Goal: Task Accomplishment & Management: Manage account settings

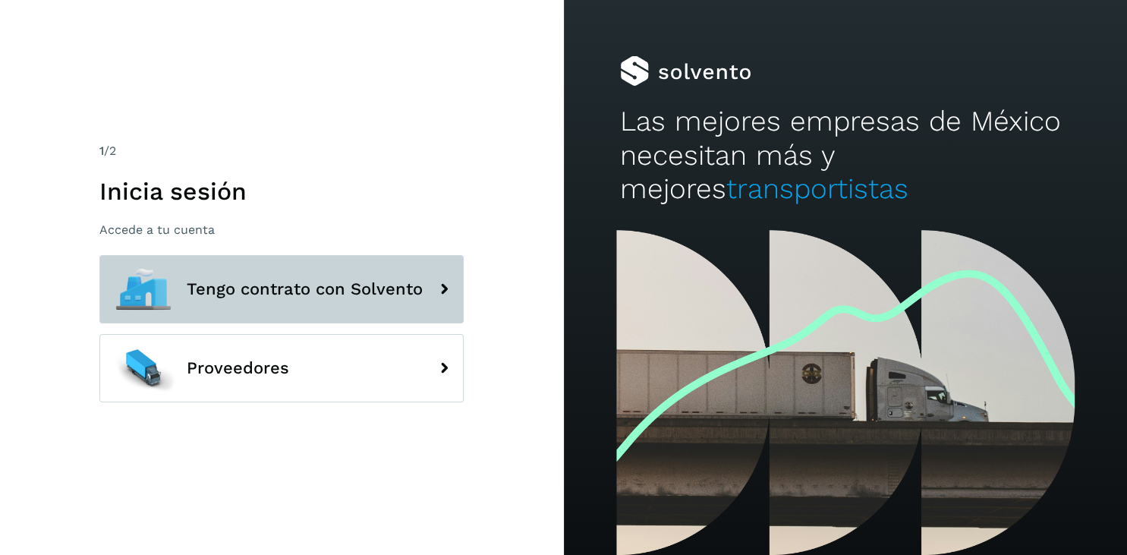
click at [221, 286] on span "Tengo contrato con Solvento" at bounding box center [305, 289] width 236 height 18
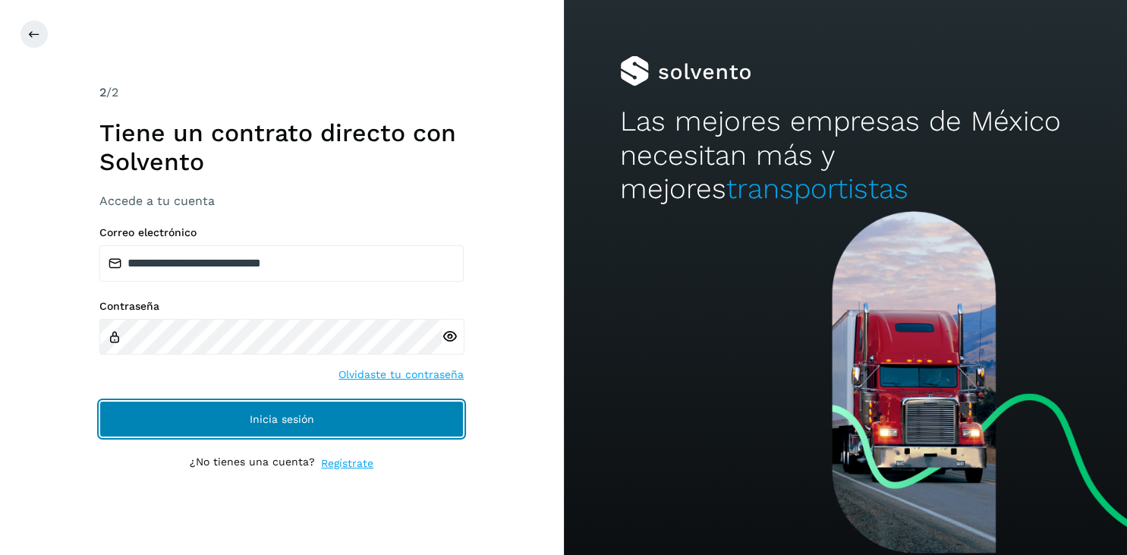
click at [258, 420] on span "Inicia sesión" at bounding box center [282, 418] width 64 height 11
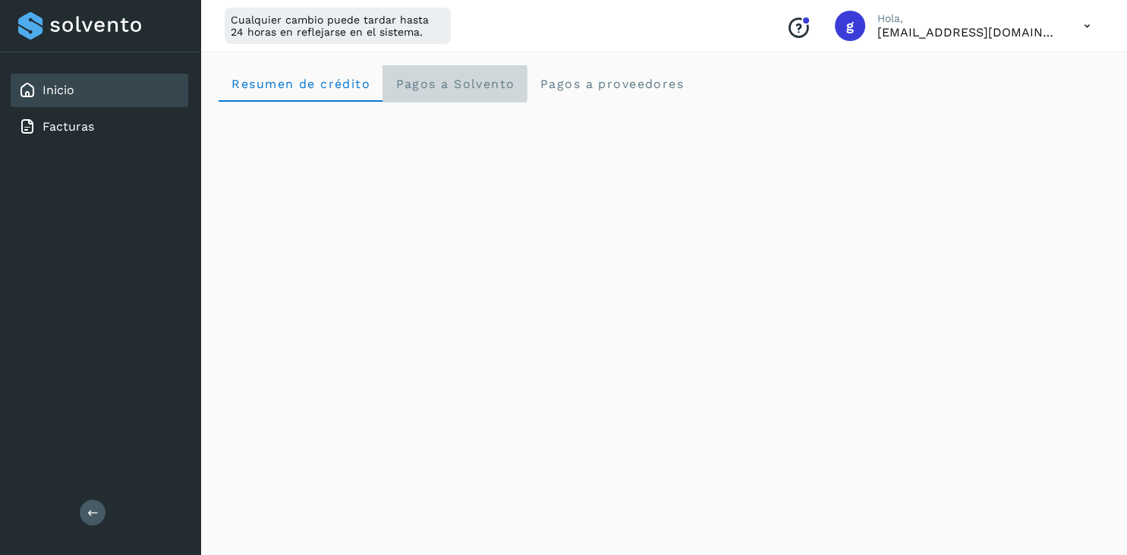
click at [435, 83] on span "Pagos a Solvento" at bounding box center [455, 84] width 120 height 14
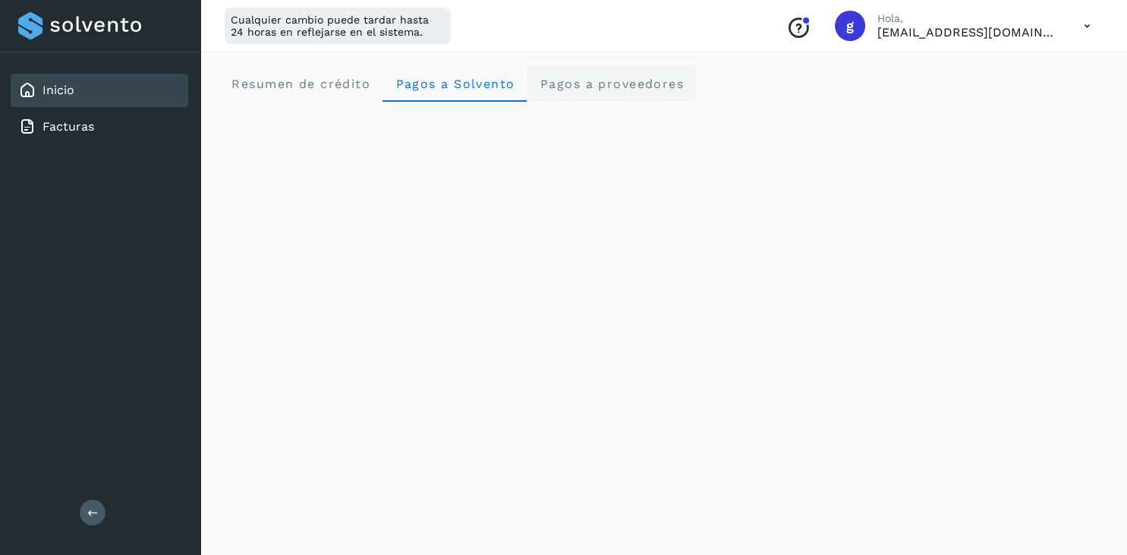
click at [571, 83] on span "Pagos a proveedores" at bounding box center [611, 84] width 145 height 14
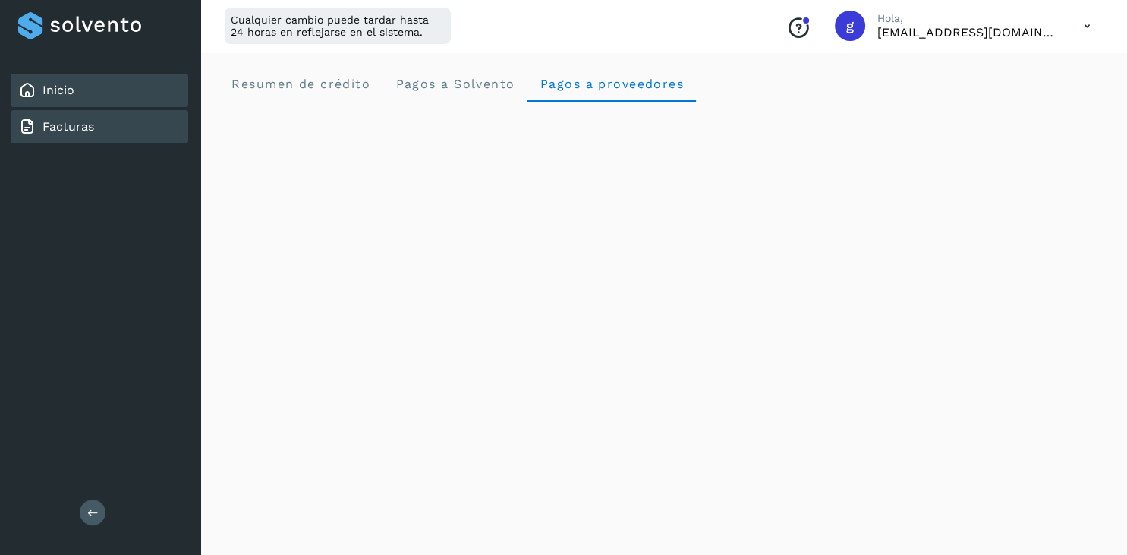
click at [71, 122] on link "Facturas" at bounding box center [68, 126] width 52 height 14
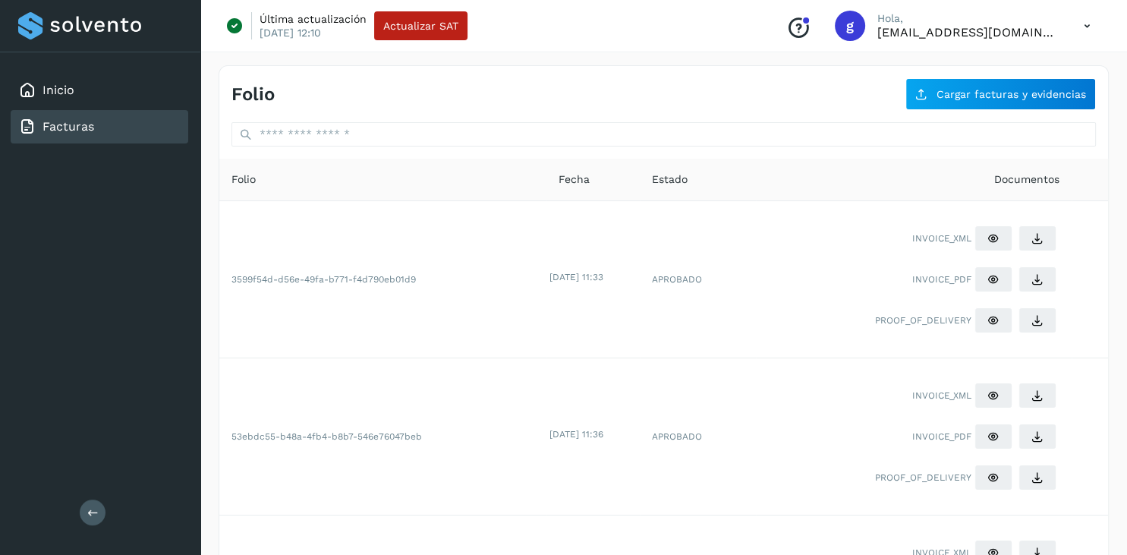
click at [1081, 24] on icon at bounding box center [1086, 26] width 31 height 31
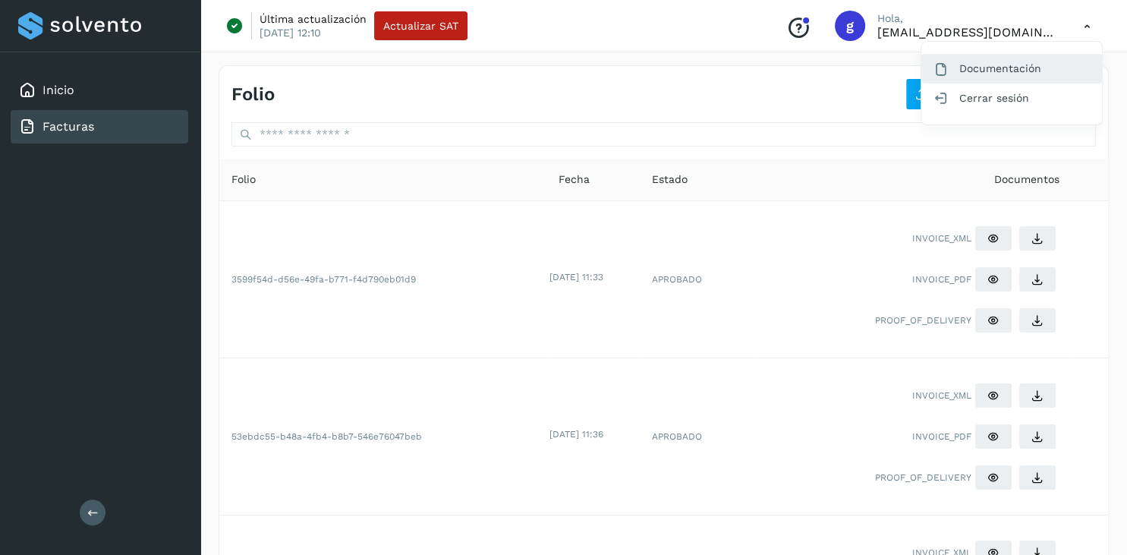
click at [972, 71] on div "Documentación" at bounding box center [1011, 68] width 181 height 29
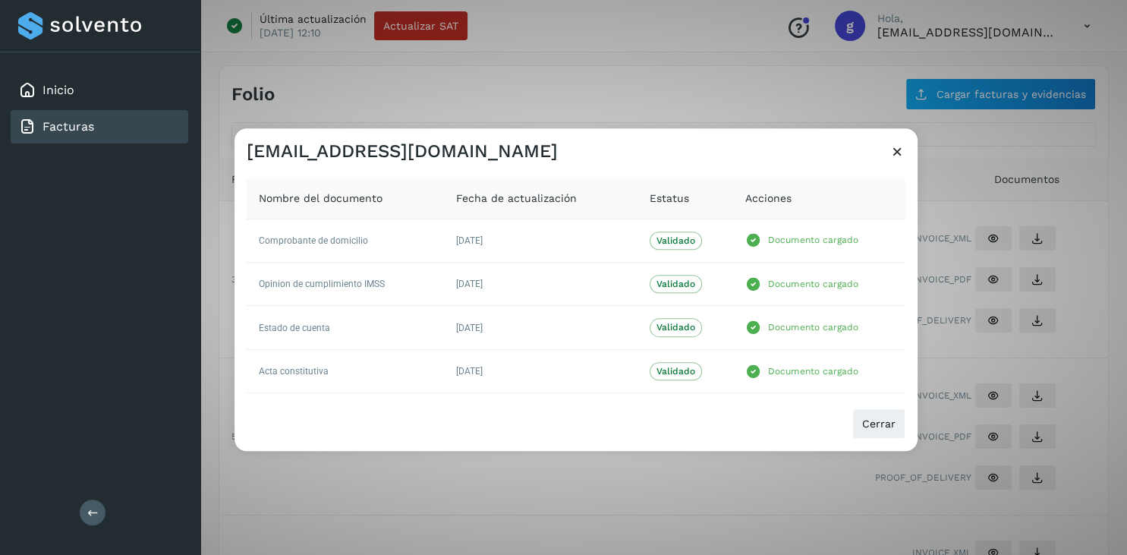
click at [896, 153] on icon at bounding box center [897, 151] width 16 height 16
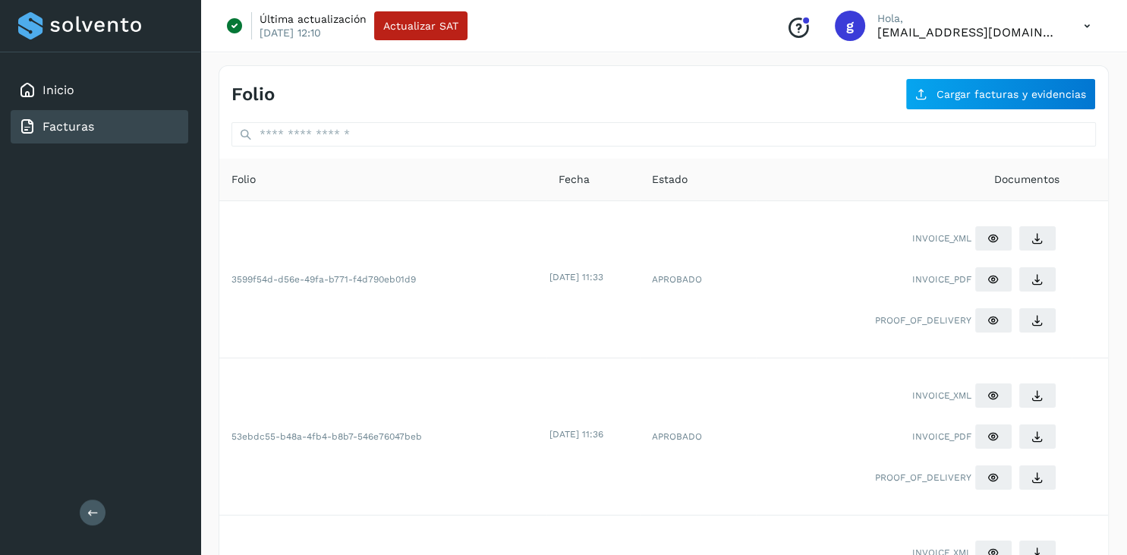
click at [1082, 27] on icon at bounding box center [1086, 26] width 31 height 31
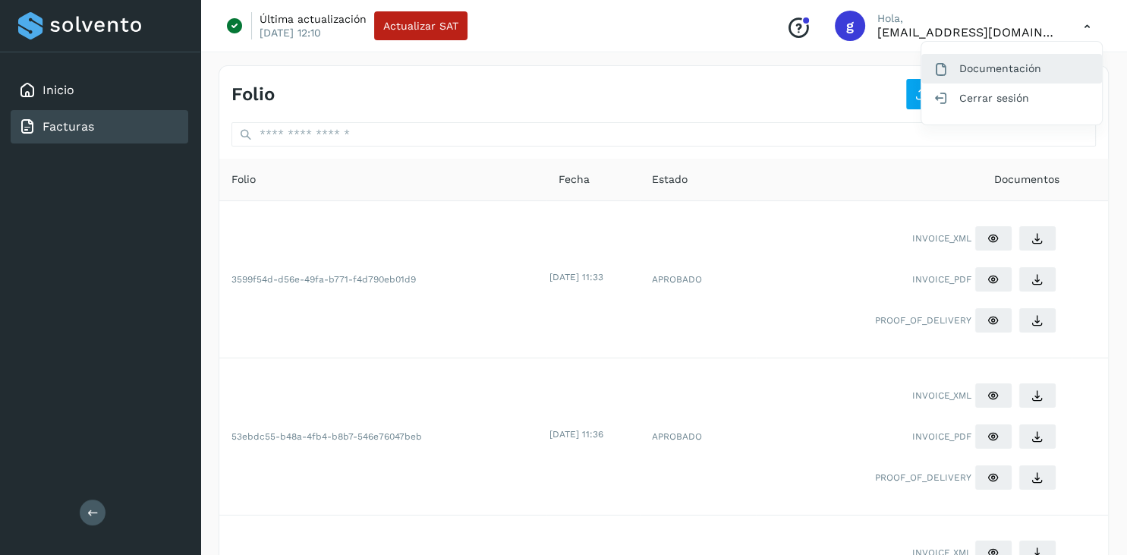
drag, startPoint x: 978, startPoint y: 102, endPoint x: 1003, endPoint y: 77, distance: 34.9
click at [985, 102] on div "Cerrar sesión" at bounding box center [1011, 97] width 181 height 29
